Goal: Communication & Community: Ask a question

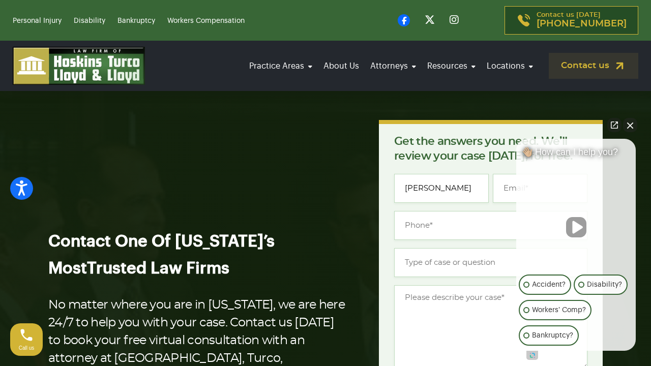
type input "[PERSON_NAME]"
type input "[EMAIL_ADDRESS][DOMAIN_NAME]"
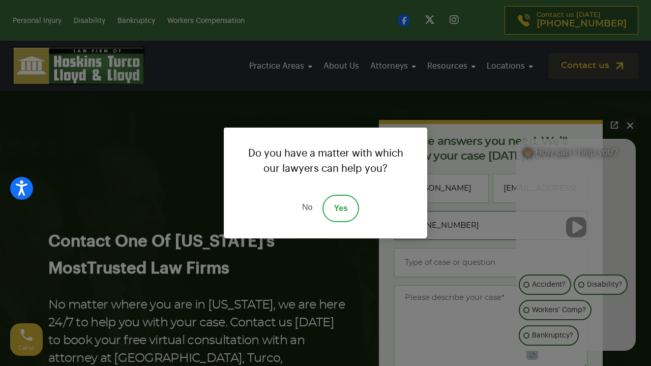
type input "[PHONE_NUMBER]"
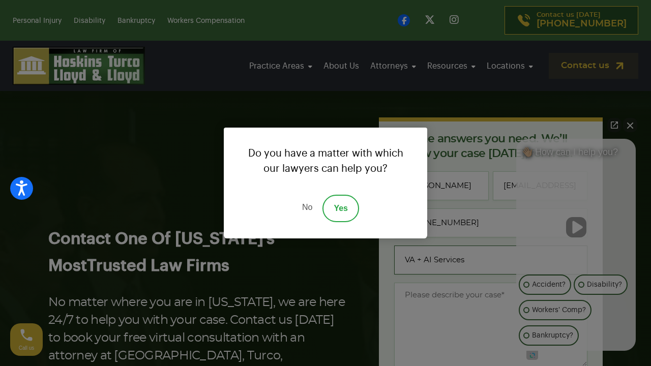
type input "VA + AI Services"
type textarea "Hi there, I tried emailing you, but it bounced for some reason... so I’m reachi…"
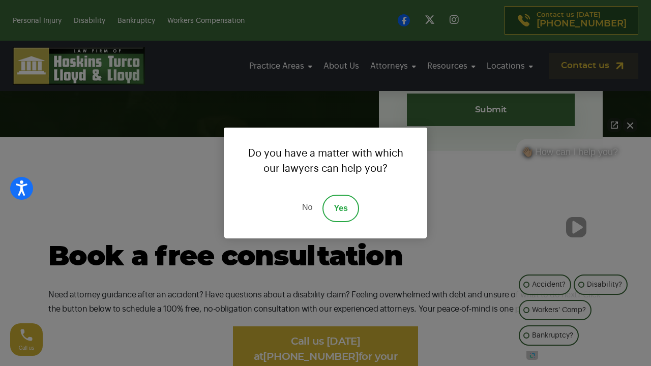
scroll to position [422, 0]
